Goal: Navigation & Orientation: Understand site structure

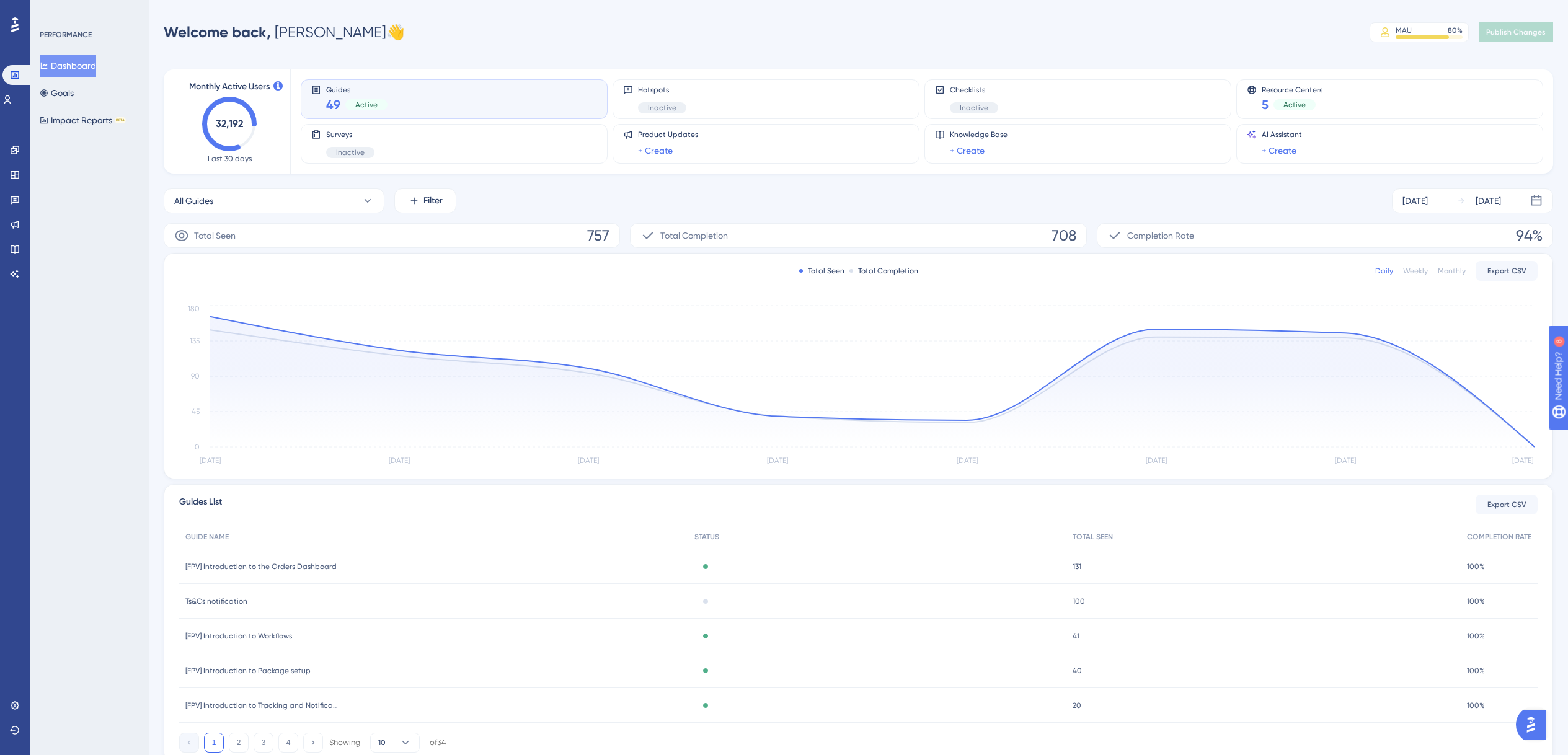
click at [258, 601] on div "Ts&Cs notification Ts&Cs notification" at bounding box center [433, 601] width 509 height 34
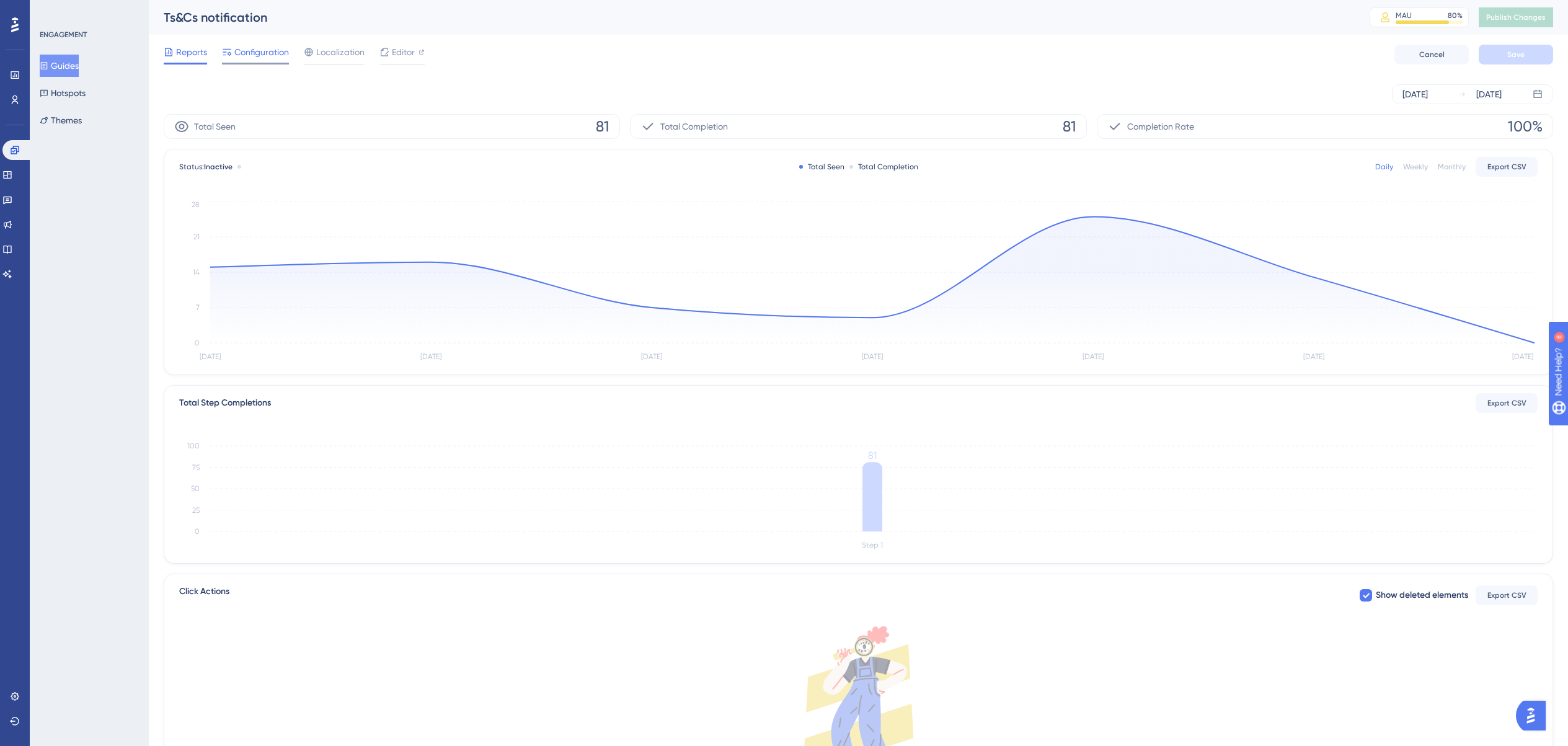
click at [274, 53] on span "Configuration" at bounding box center [262, 52] width 55 height 15
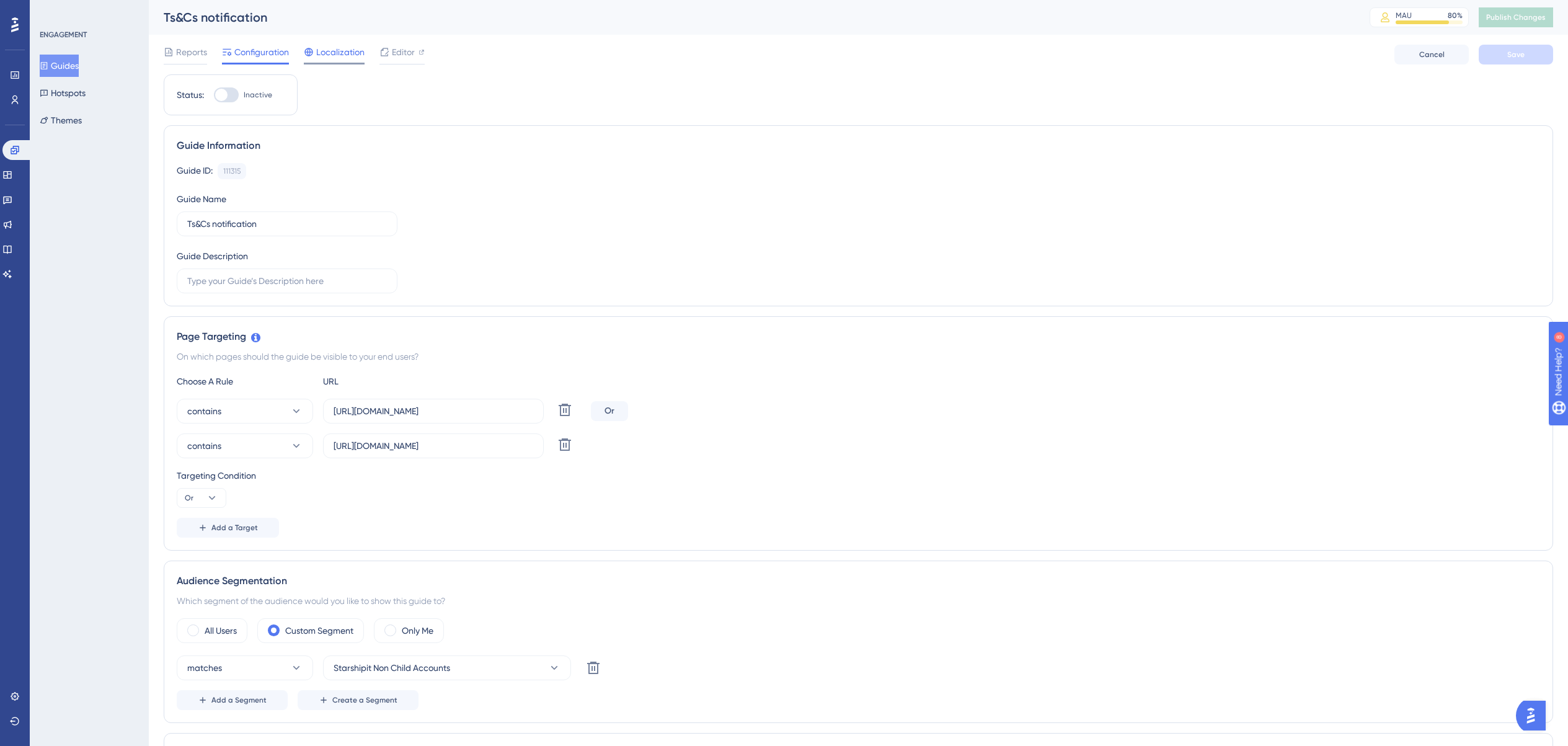
click at [337, 51] on span "Localization" at bounding box center [340, 52] width 49 height 15
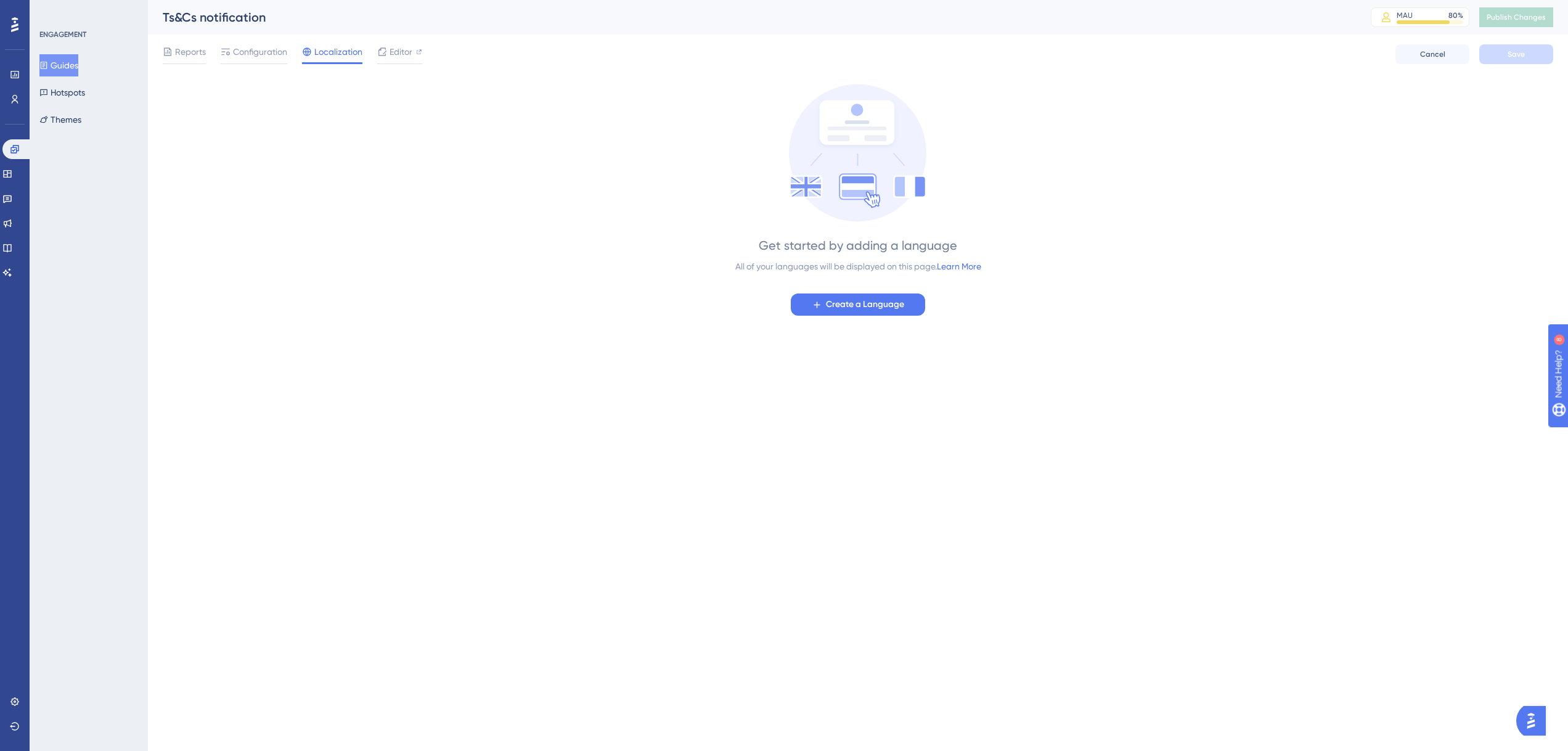
click at [61, 69] on button "Guides" at bounding box center [59, 65] width 39 height 22
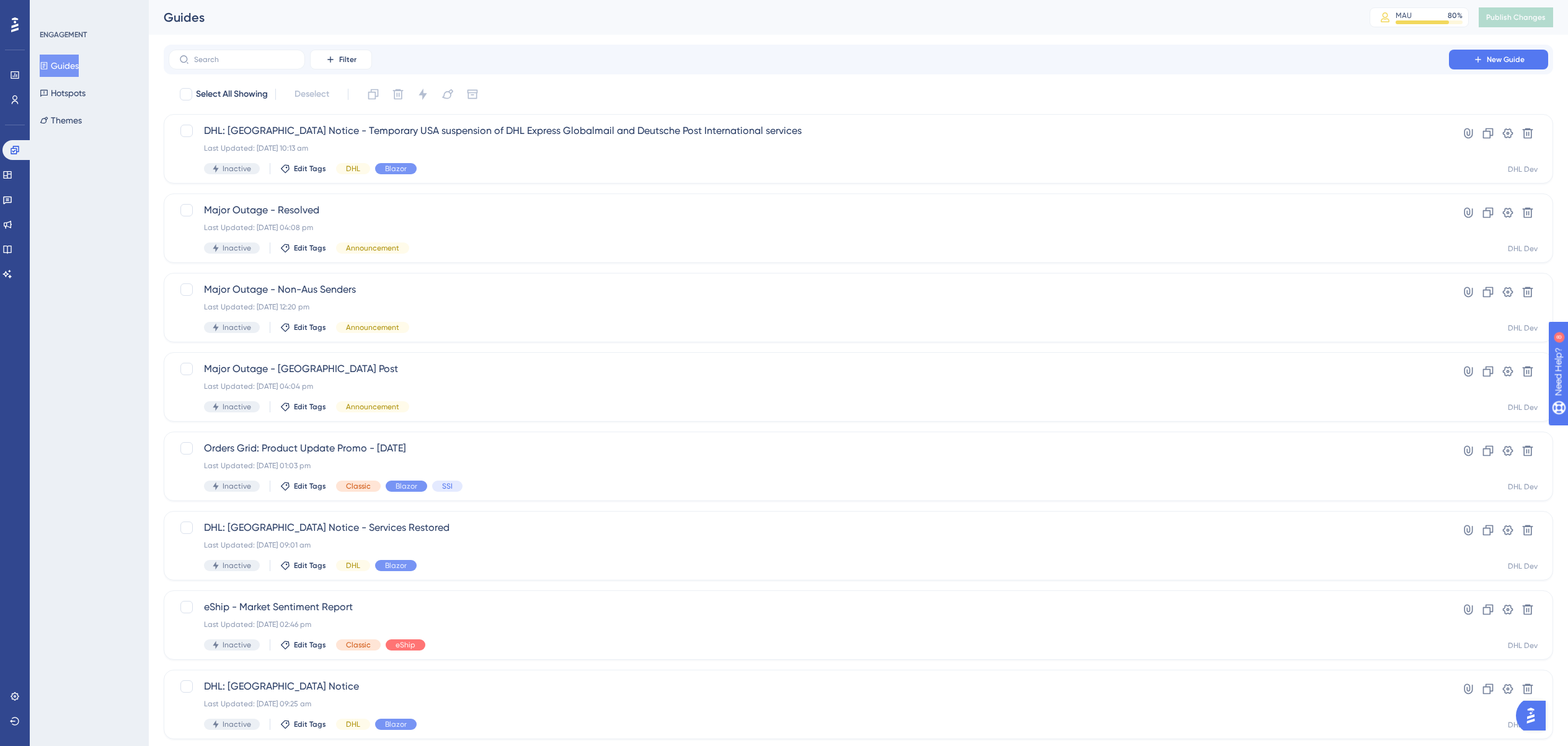
click at [13, 36] on div "Performance Users" at bounding box center [15, 71] width 19 height 75
click at [13, 25] on icon at bounding box center [15, 25] width 7 height 15
